Goal: Task Accomplishment & Management: Use online tool/utility

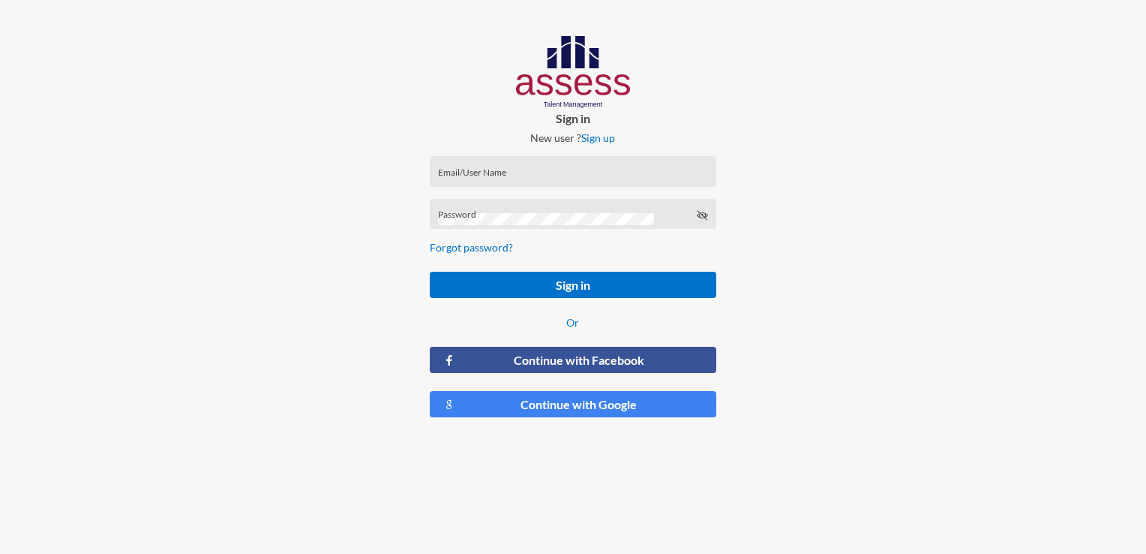
click at [582, 182] on input "Email/User Name" at bounding box center [573, 176] width 270 height 12
type input "[EMAIL_ADDRESS][DOMAIN_NAME]"
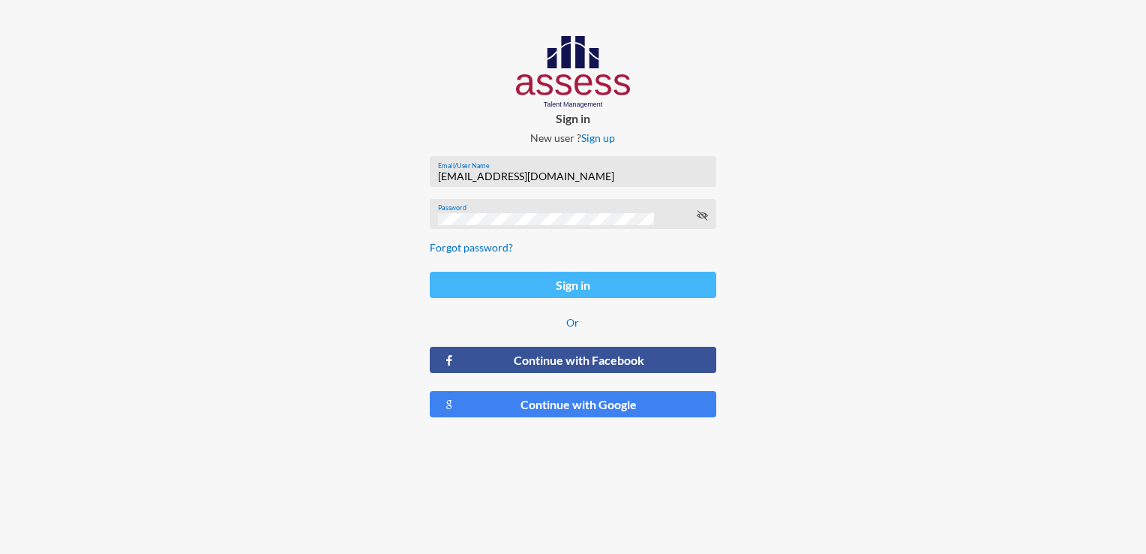
click at [588, 284] on button "Sign in" at bounding box center [573, 285] width 286 height 26
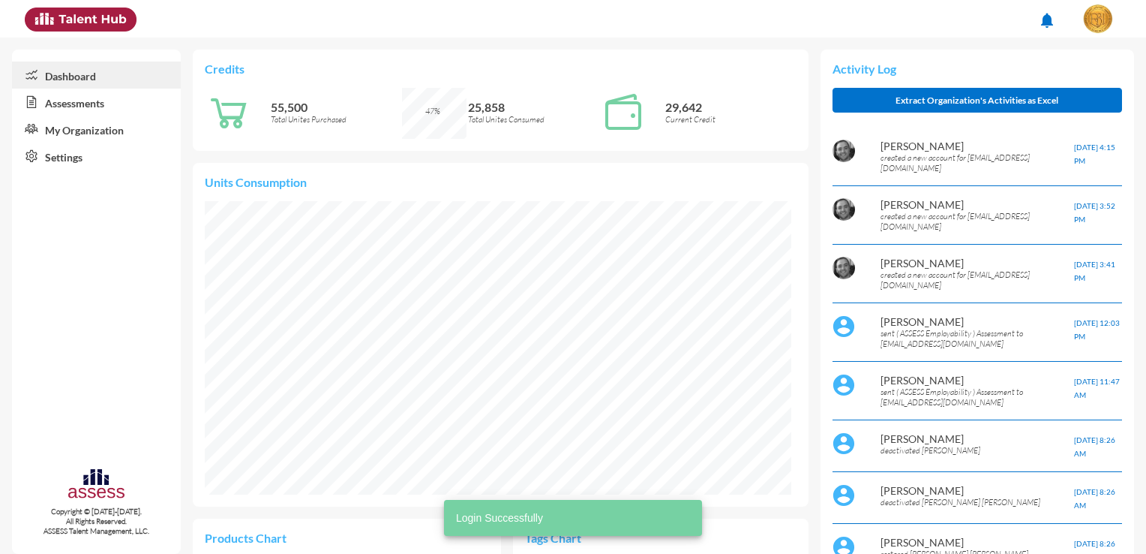
scroll to position [133, 281]
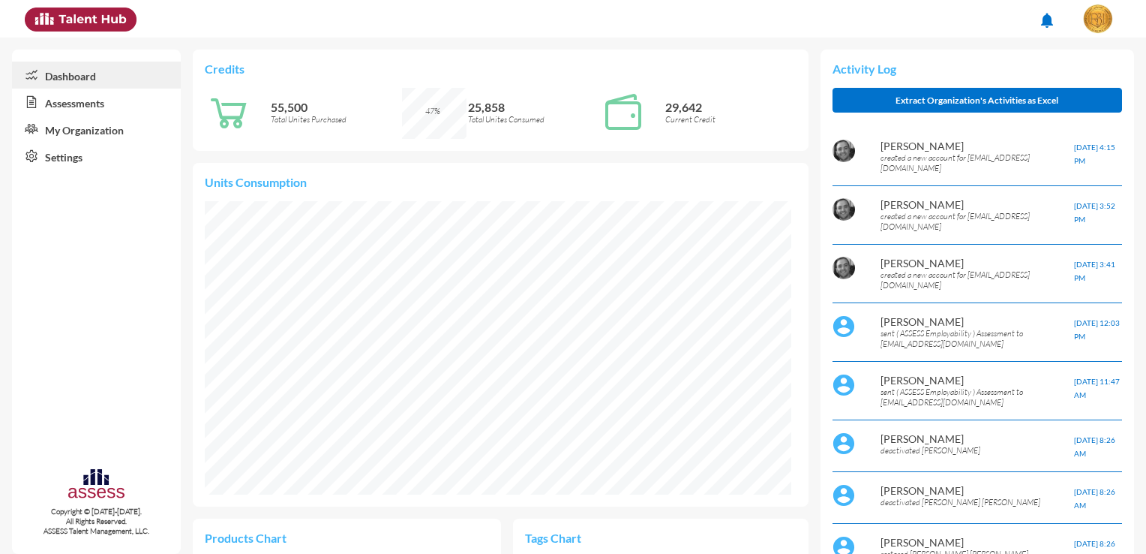
drag, startPoint x: 984, startPoint y: 0, endPoint x: 776, endPoint y: 23, distance: 209.7
click at [776, 23] on div "notifications" at bounding box center [572, 19] width 1111 height 38
drag, startPoint x: 1091, startPoint y: 1, endPoint x: 803, endPoint y: 14, distance: 289.1
click at [803, 14] on ul "notifications" at bounding box center [961, 22] width 333 height 44
click at [103, 107] on link "Assessments" at bounding box center [96, 102] width 169 height 27
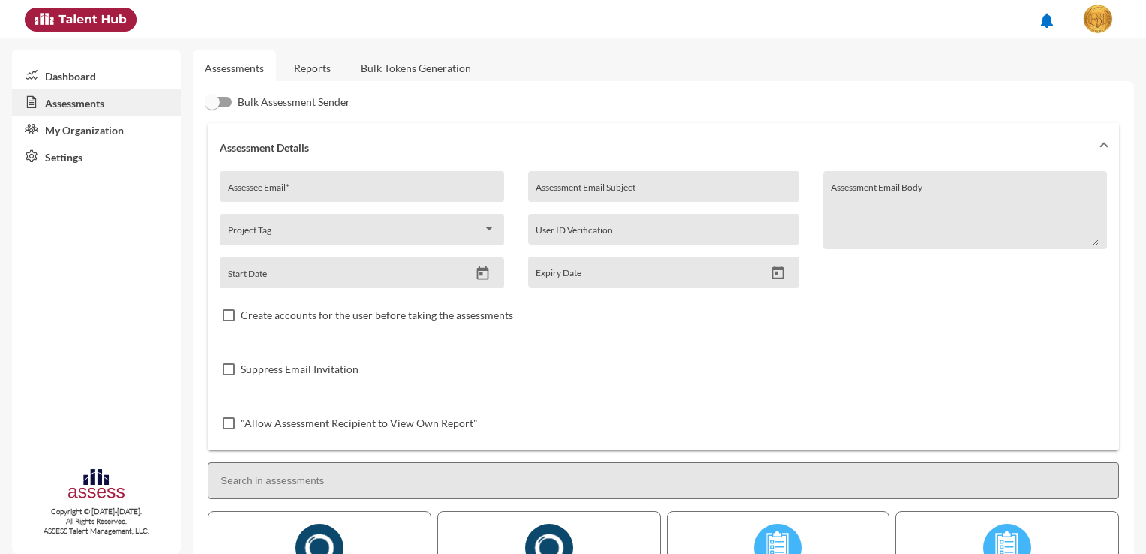
click at [368, 65] on link "Bulk Tokens Generation" at bounding box center [416, 68] width 134 height 37
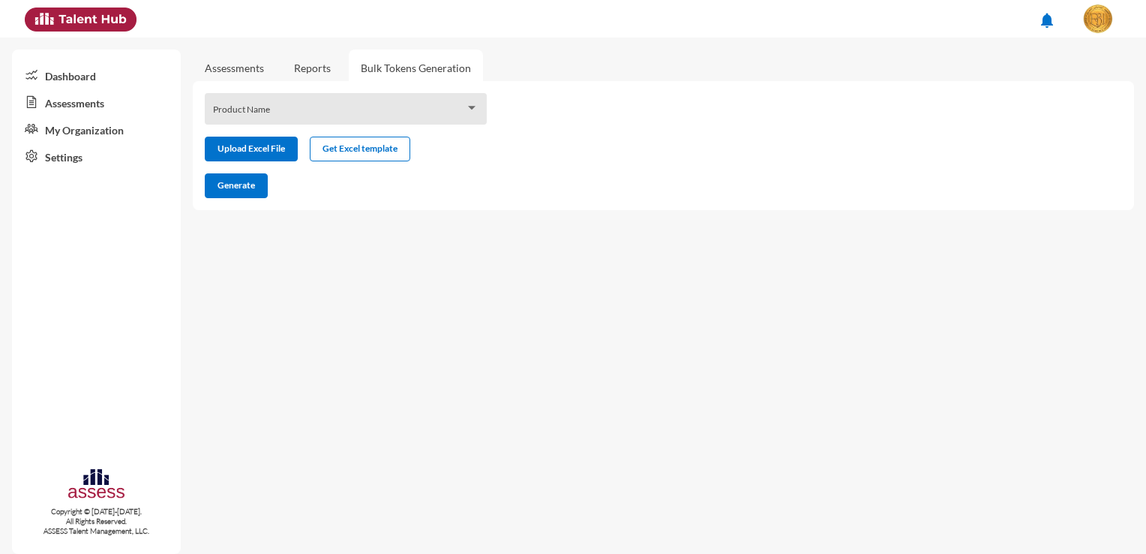
click at [335, 106] on div "Product Name" at bounding box center [346, 112] width 266 height 23
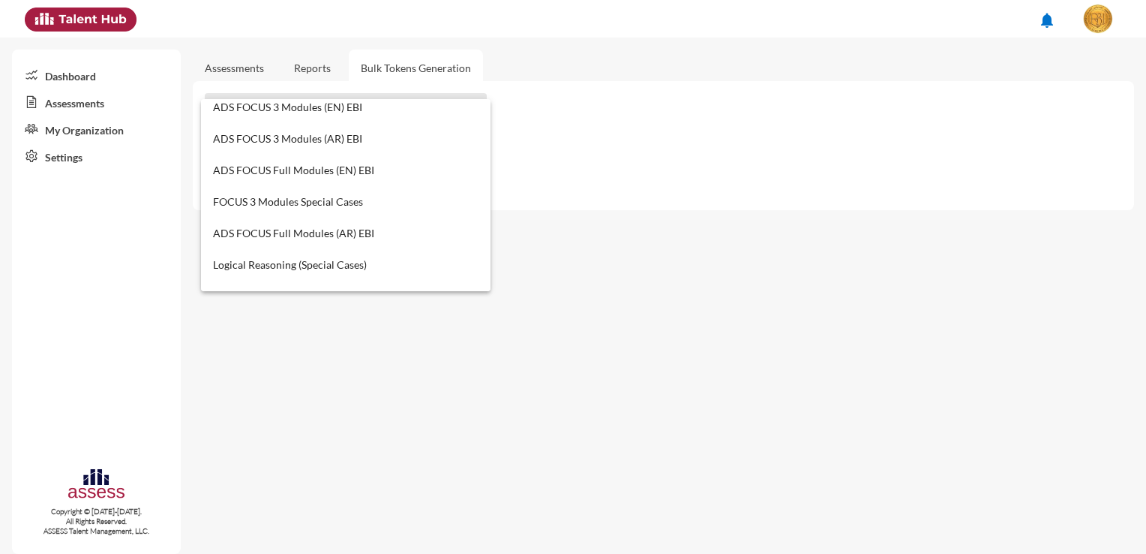
scroll to position [525, 0]
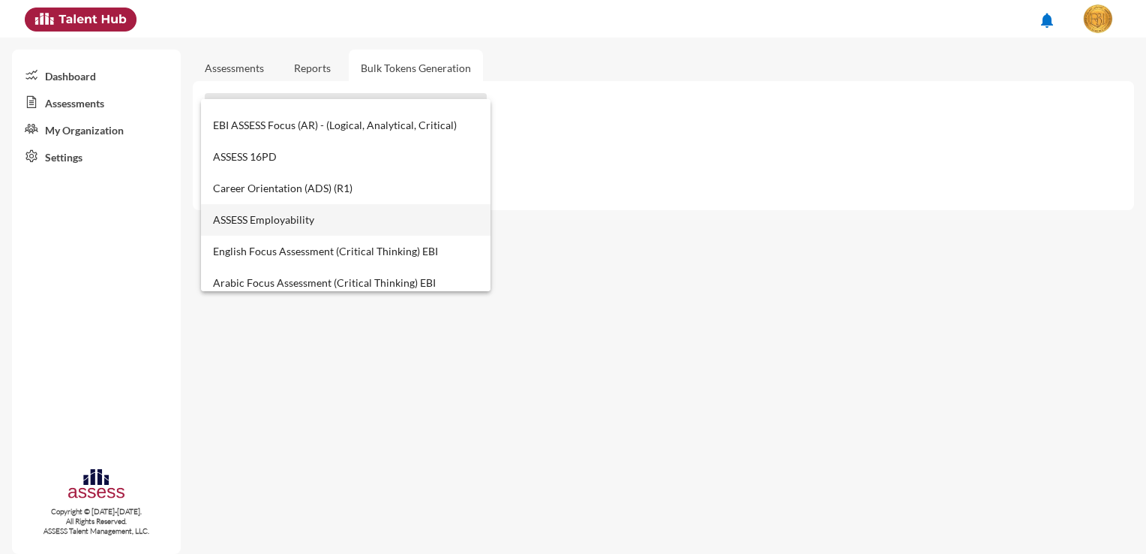
click at [317, 217] on span "ASSESS Employability" at bounding box center [346, 220] width 266 height 32
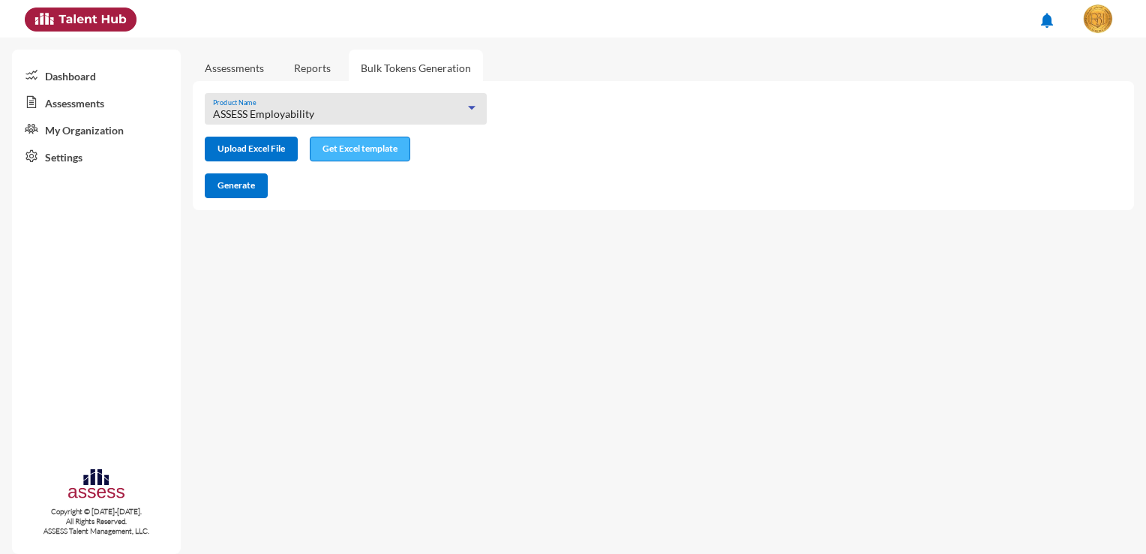
click at [383, 152] on span "Get Excel template" at bounding box center [360, 148] width 75 height 11
click at [1047, 182] on div "Generate" at bounding box center [651, 185] width 917 height 25
click at [272, 156] on input "file" at bounding box center [252, 151] width 92 height 16
type input "C:\fakepath\excel (14).xlsx"
click at [228, 188] on span "Generate" at bounding box center [237, 184] width 38 height 11
